Goal: Check status: Check status

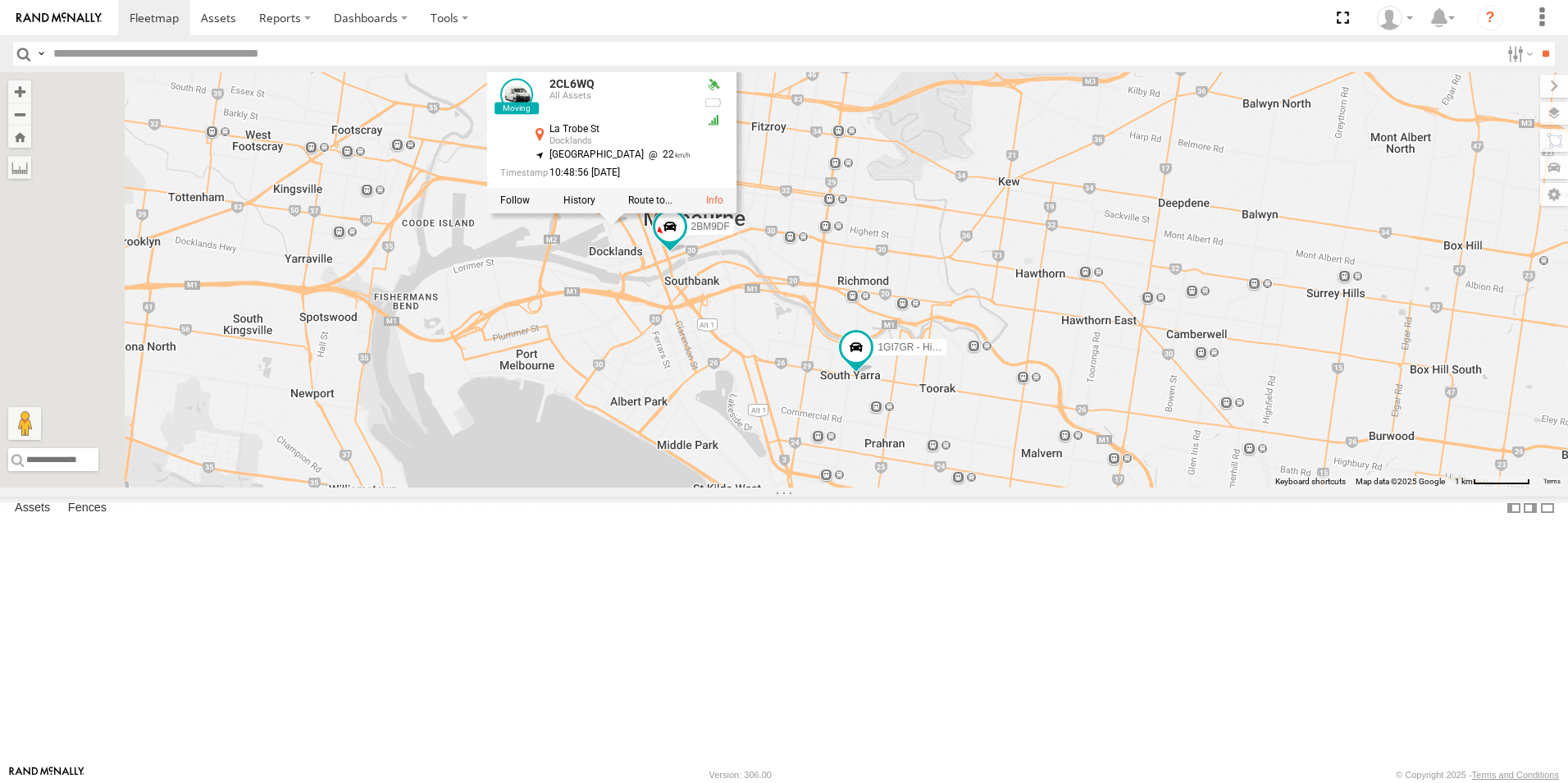
drag, startPoint x: 711, startPoint y: 276, endPoint x: 811, endPoint y: 496, distance: 241.7
click at [811, 488] on div "2CL6WQ 2BM9DF 1GI7GR - Hiace 3 2CL6WQ All Assets [GEOGRAPHIC_DATA] -37.81469 , …" at bounding box center [784, 279] width 1568 height 415
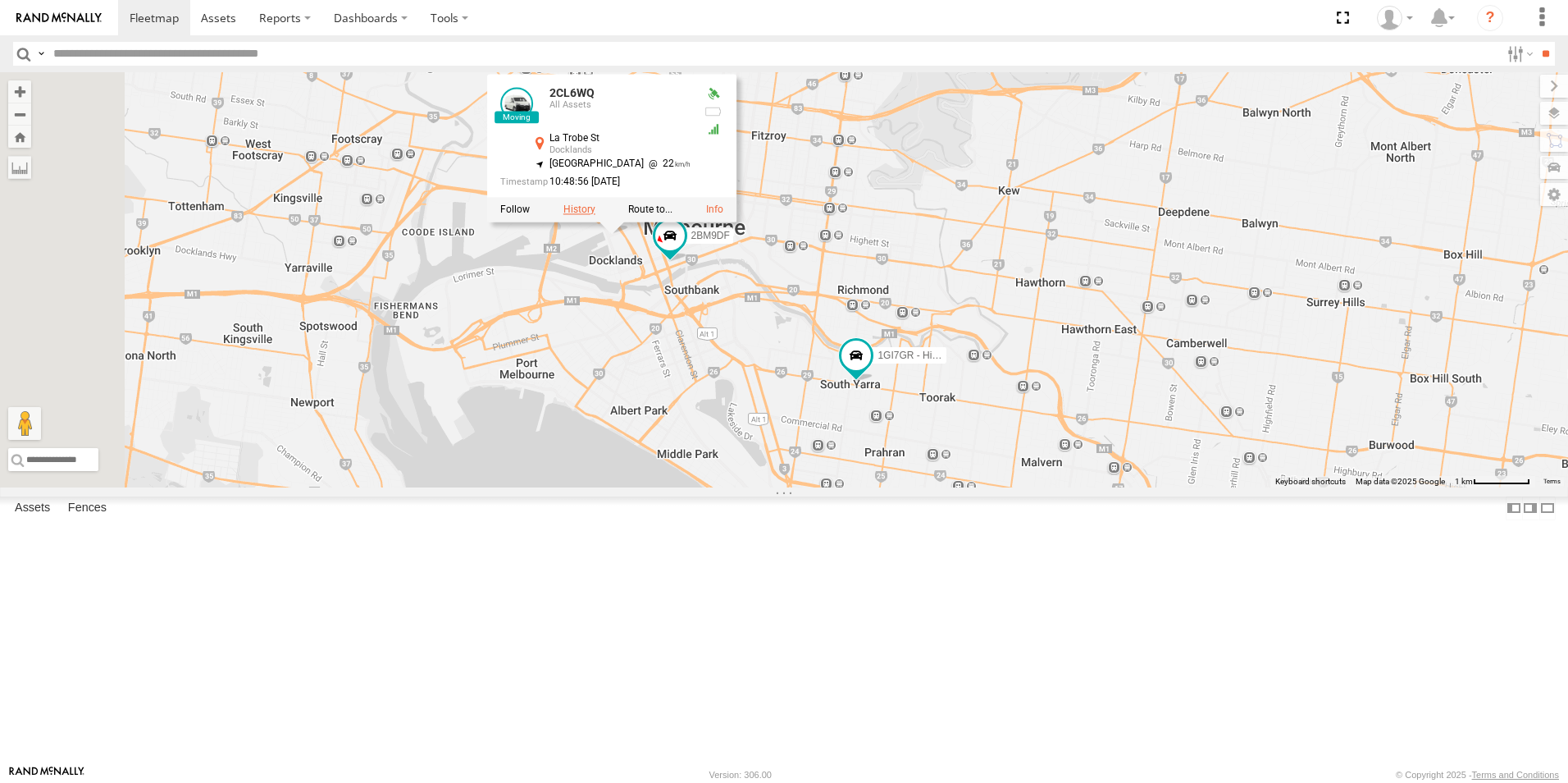
click at [596, 216] on label at bounding box center [580, 210] width 32 height 12
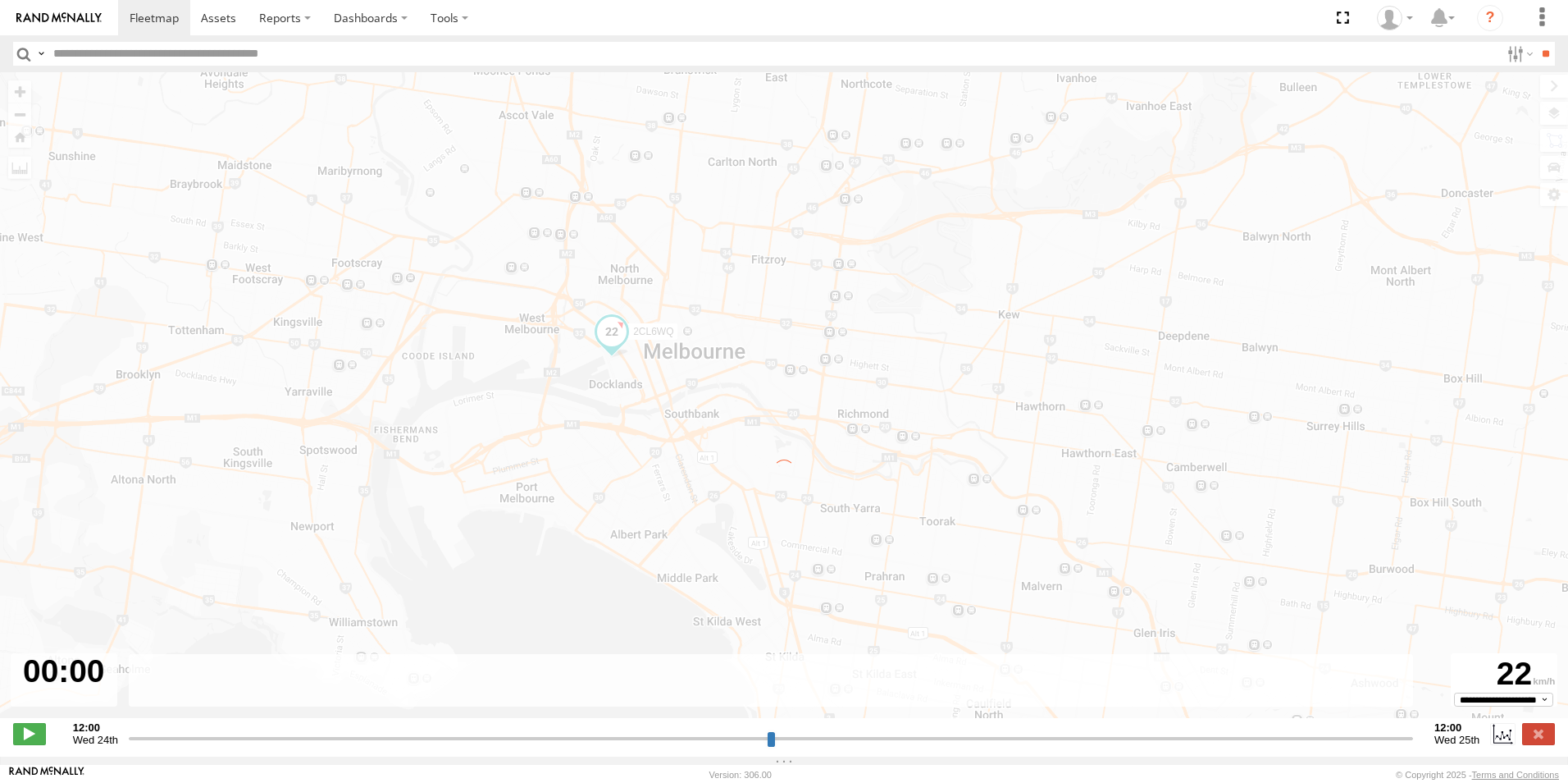
type input "**********"
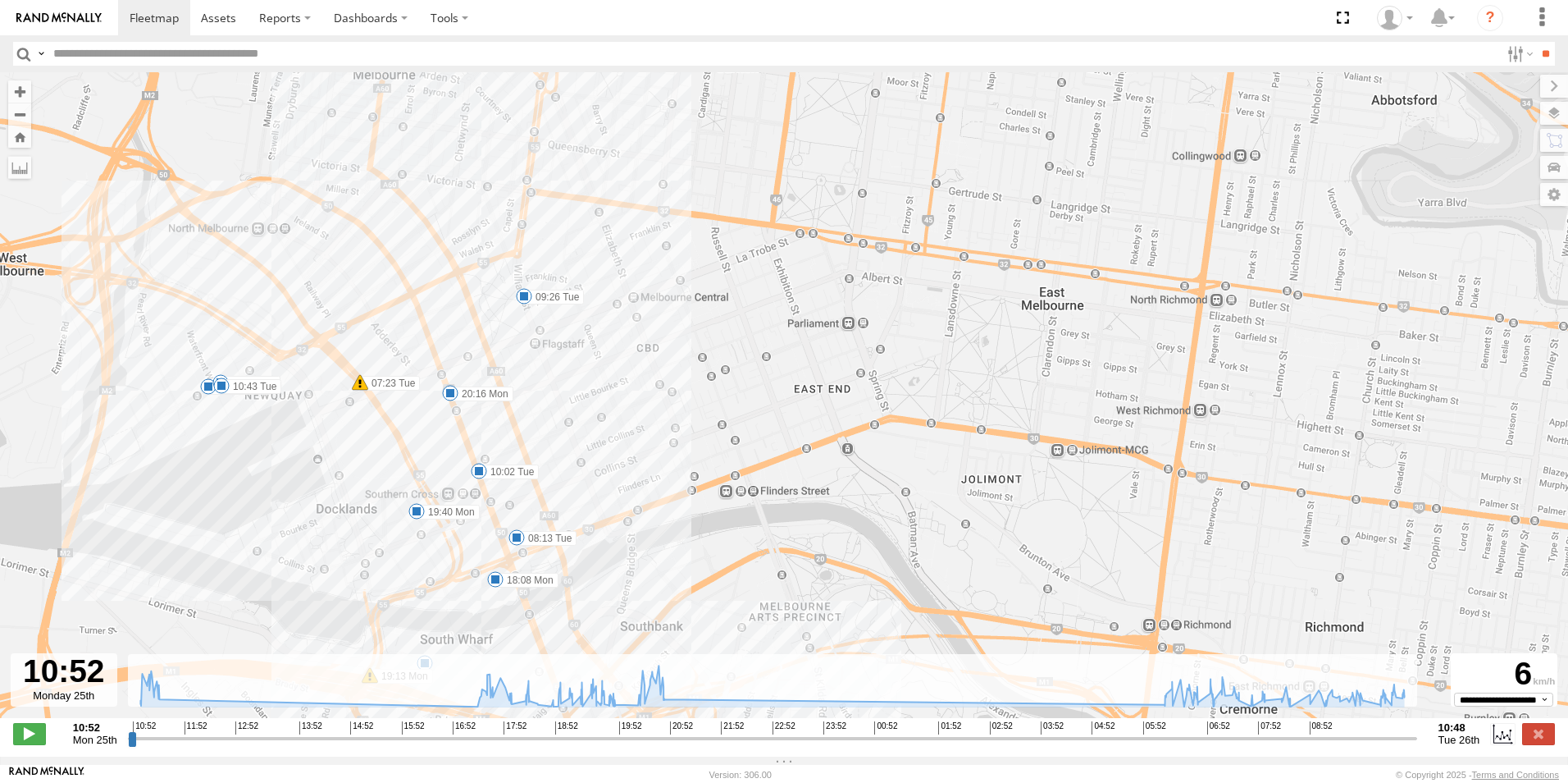
click at [218, 385] on span at bounding box center [221, 386] width 17 height 17
click at [203, 390] on span at bounding box center [209, 387] width 17 height 17
click at [221, 373] on div "19:34 [DATE] 19:38 [DATE] 4 [GEOGRAPHIC_DATA]" at bounding box center [208, 329] width 180 height 88
click at [524, 305] on span at bounding box center [524, 296] width 17 height 17
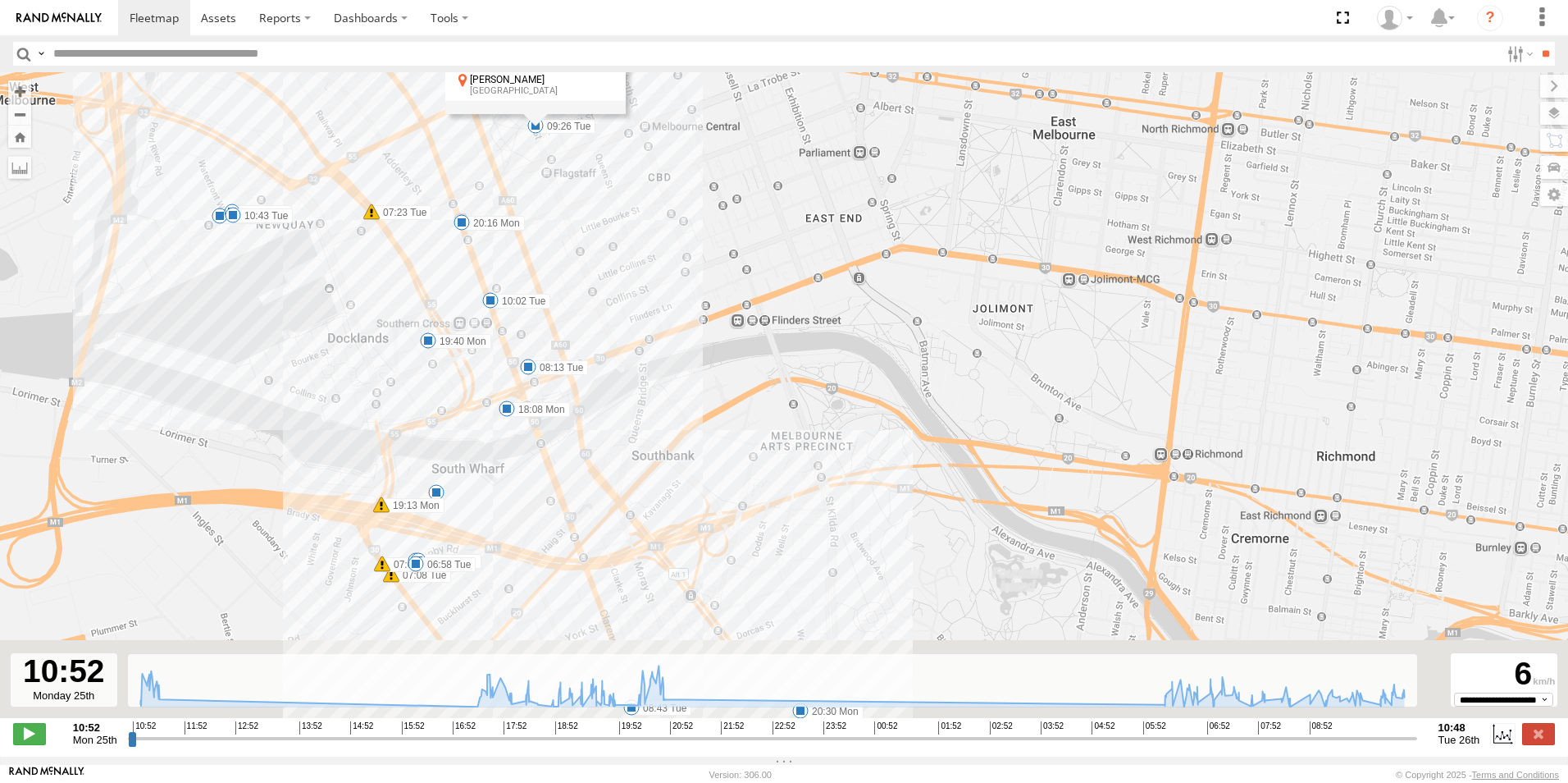
drag, startPoint x: 532, startPoint y: 393, endPoint x: 544, endPoint y: 221, distance: 172.4
click at [544, 221] on div "2CL6WQ 11:02 Mon 11:12 Mon 11:18 Mon 17:26 Mon 19:13 Mon 20:50 Mon 06:25 Tue 06…" at bounding box center [784, 404] width 1568 height 663
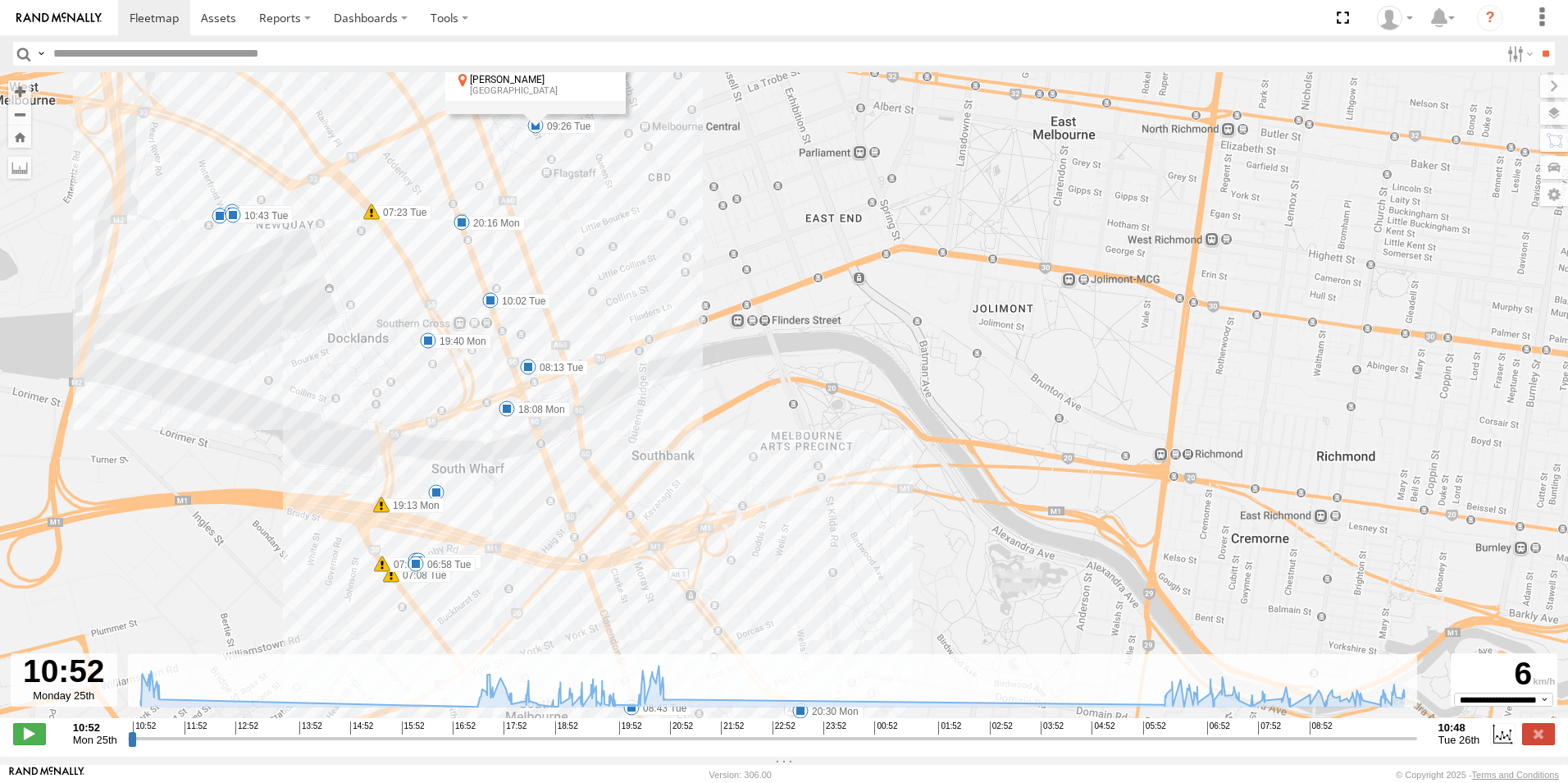
click at [529, 374] on span at bounding box center [529, 367] width 17 height 17
click at [506, 410] on span at bounding box center [507, 409] width 17 height 17
click at [494, 260] on div "2CL6WQ 11:02 Mon 11:12 Mon 11:18 Mon 17:26 Mon 19:13 Mon 20:50 Mon 06:25 Tue 06…" at bounding box center [784, 404] width 1568 height 663
click at [429, 344] on span at bounding box center [429, 341] width 17 height 17
click at [430, 368] on div "2CL6WQ 11:02 Mon 11:12 Mon 11:18 Mon 17:26 Mon 19:13 Mon 20:50 Mon 06:25 Tue 06…" at bounding box center [784, 404] width 1568 height 663
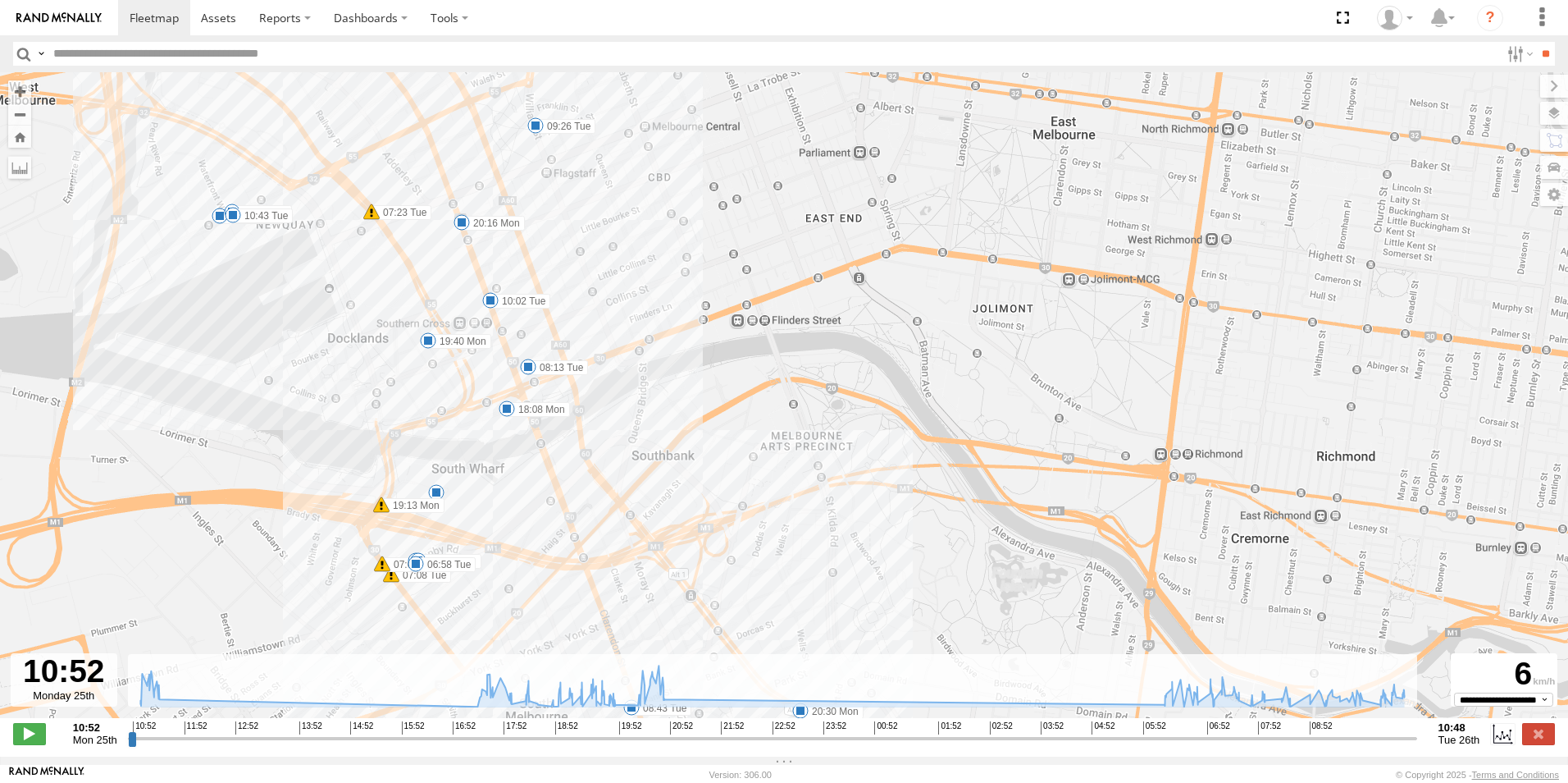
click at [440, 495] on div "5" at bounding box center [436, 493] width 17 height 17
